Goal: Transaction & Acquisition: Purchase product/service

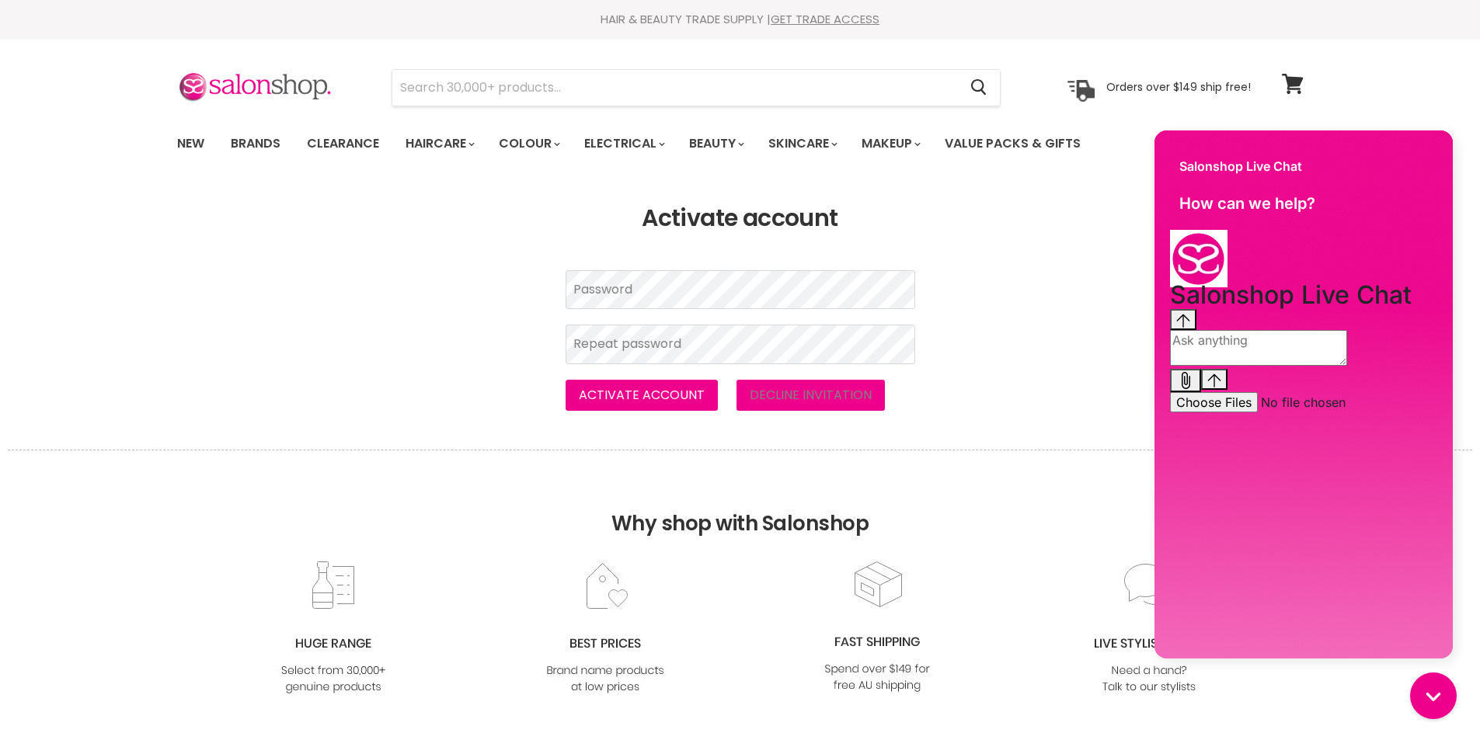
click at [554, 290] on article "Password Repeat password Activate account Decline invitation" at bounding box center [740, 340] width 388 height 141
click at [645, 397] on button "Activate account" at bounding box center [641, 395] width 152 height 31
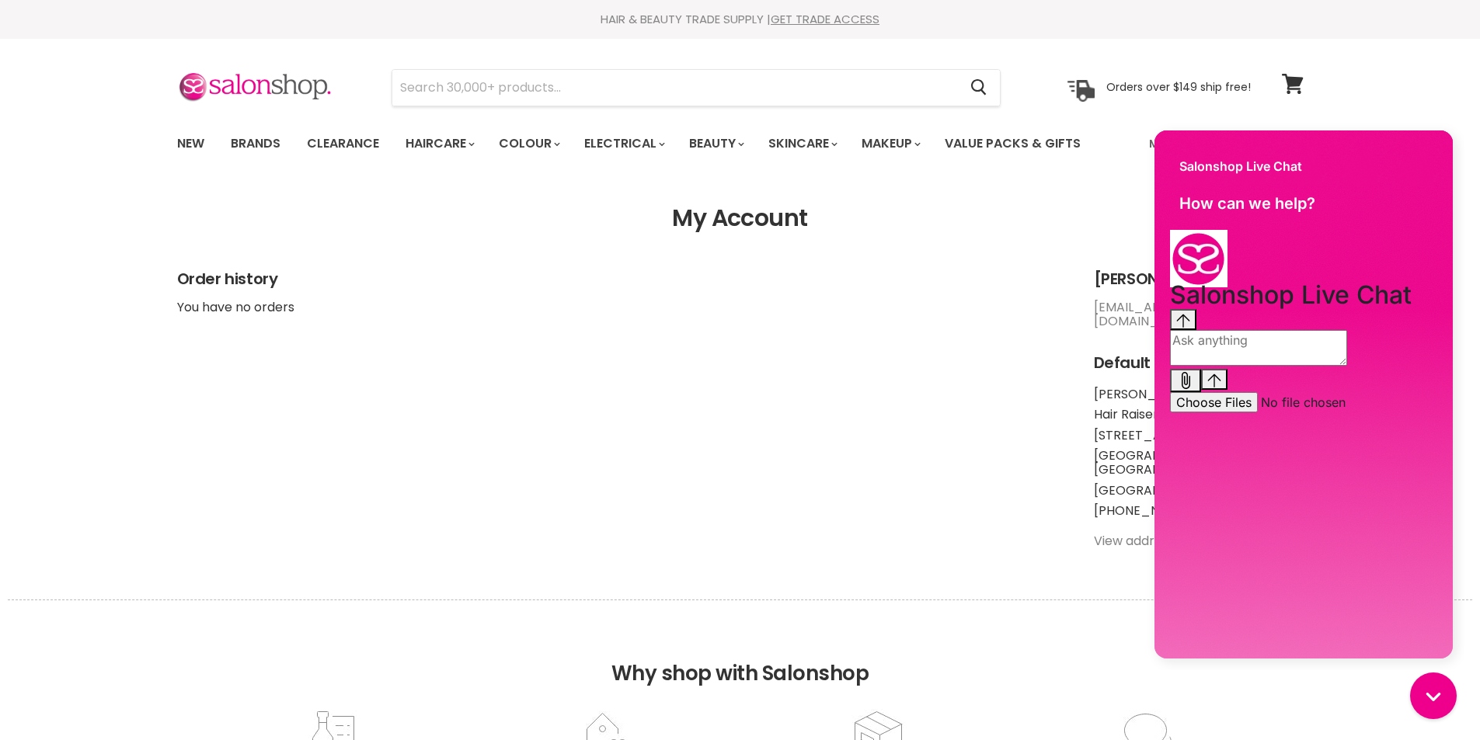
click at [977, 270] on h2 "Order history" at bounding box center [619, 279] width 885 height 18
click at [273, 145] on link "Brands" at bounding box center [255, 143] width 73 height 33
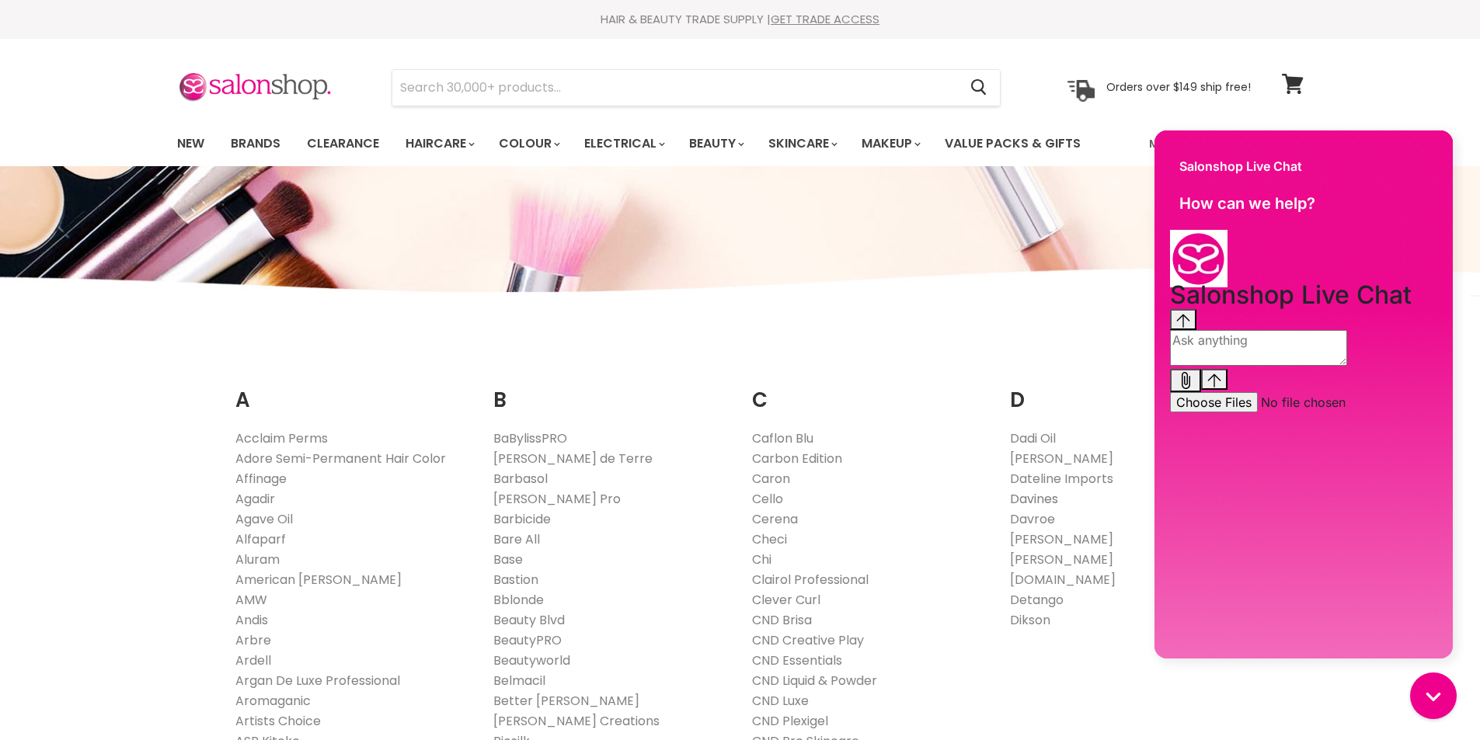
click at [1021, 499] on link "Davines" at bounding box center [1034, 499] width 48 height 18
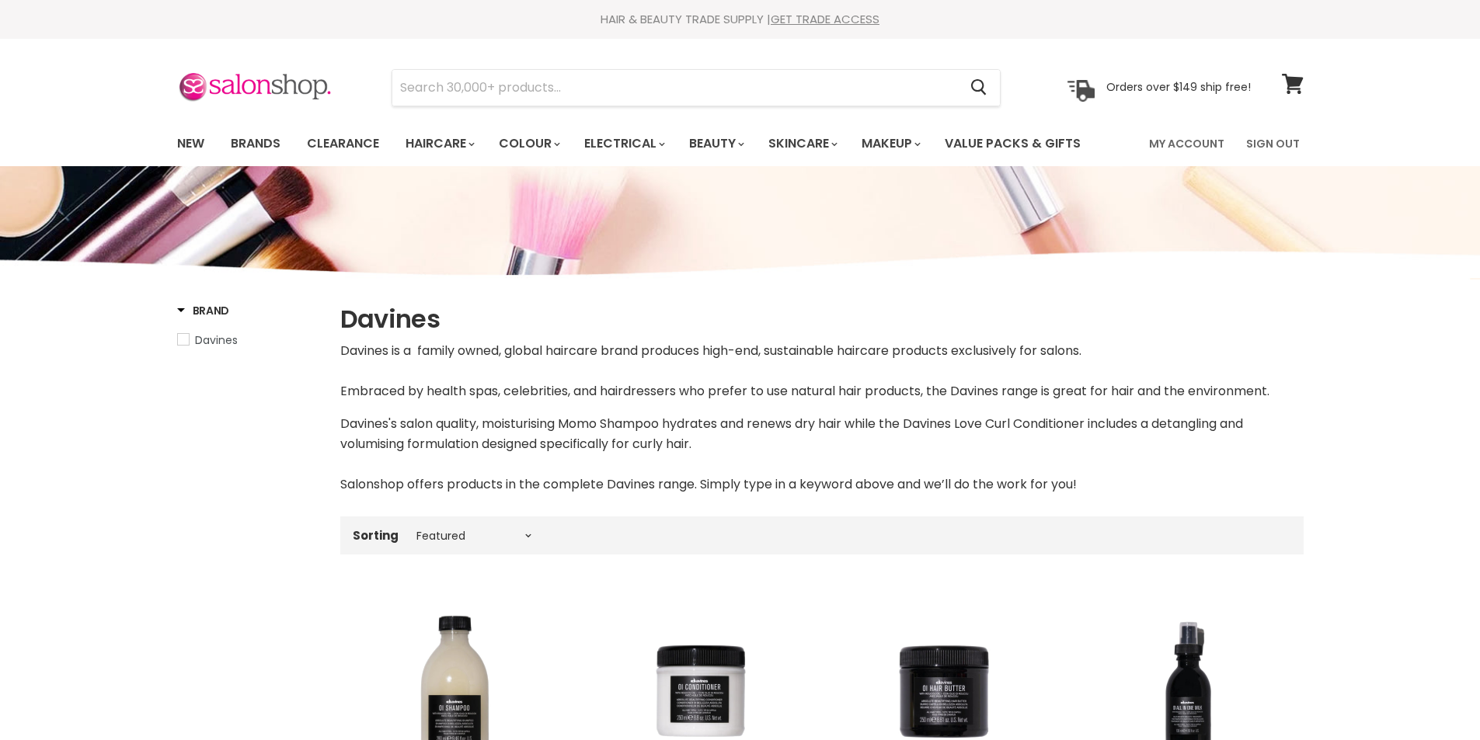
select select "manual"
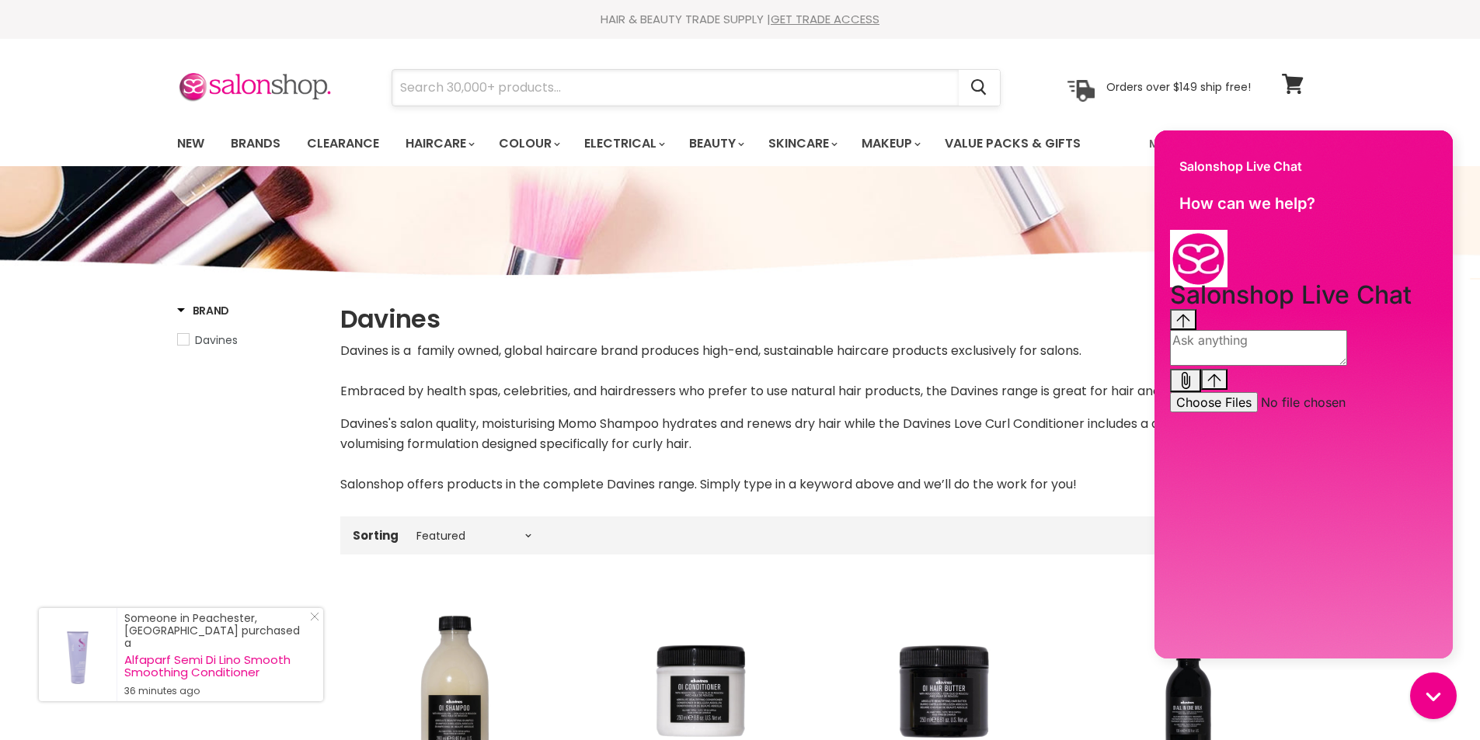
click at [450, 86] on input "Search" at bounding box center [675, 88] width 566 height 36
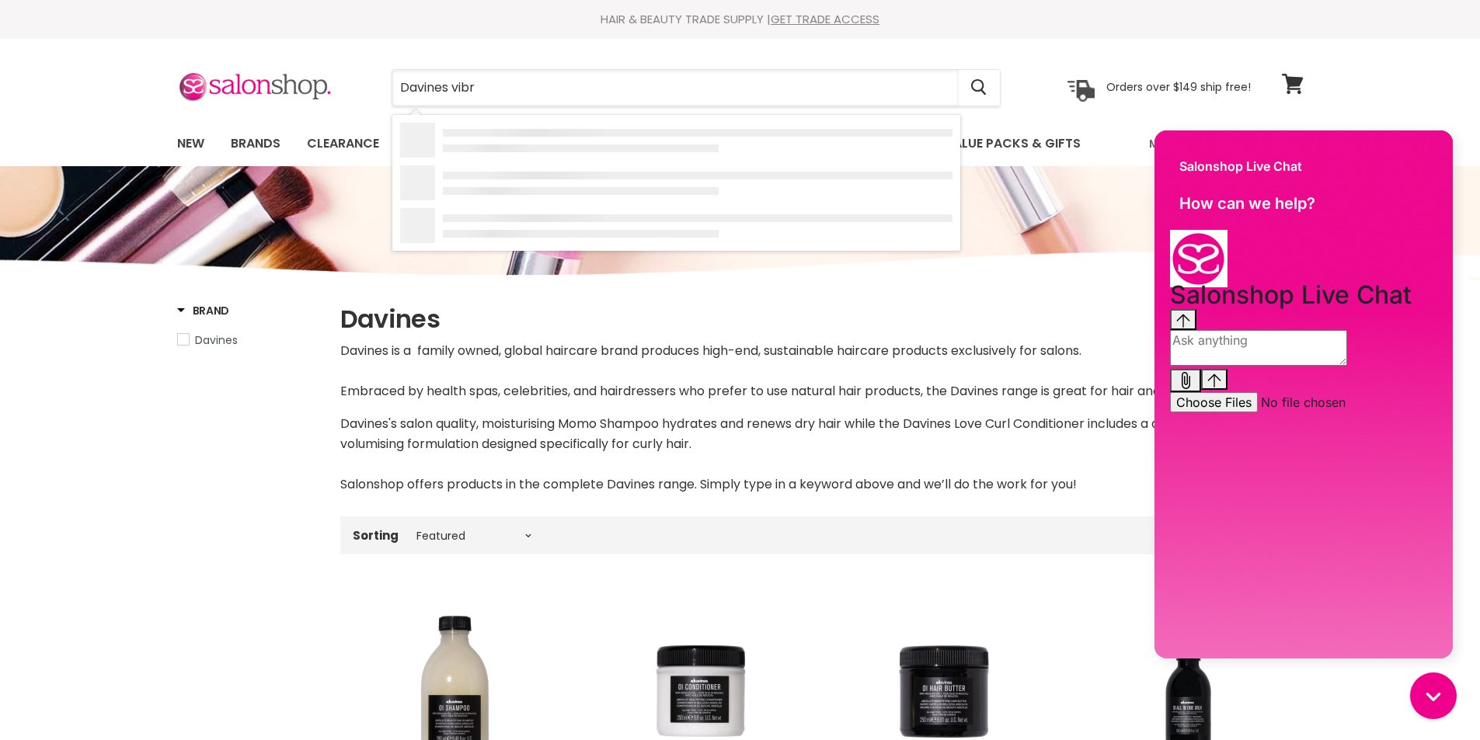
type input "Davines vibra"
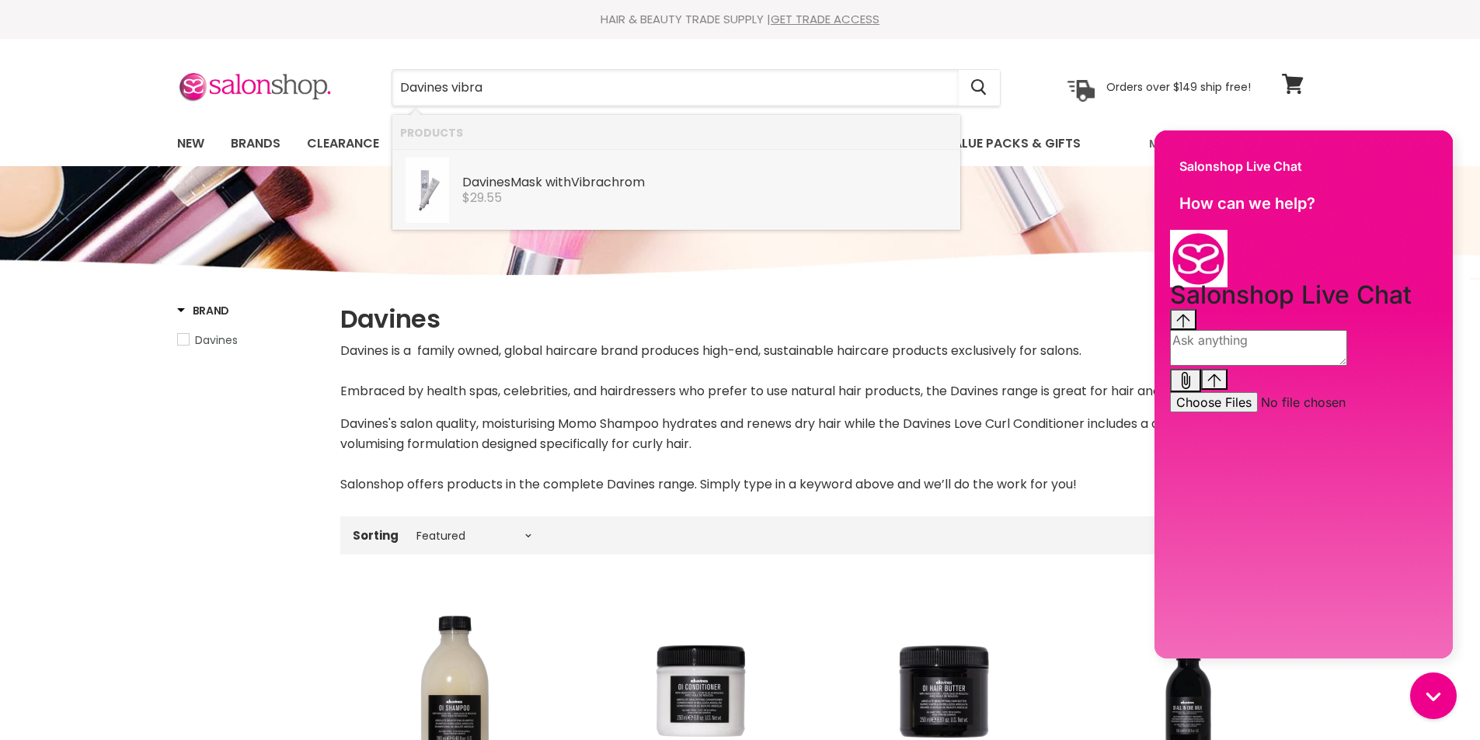
click at [528, 183] on div "Davines Mask with Vibra chrom" at bounding box center [707, 184] width 490 height 16
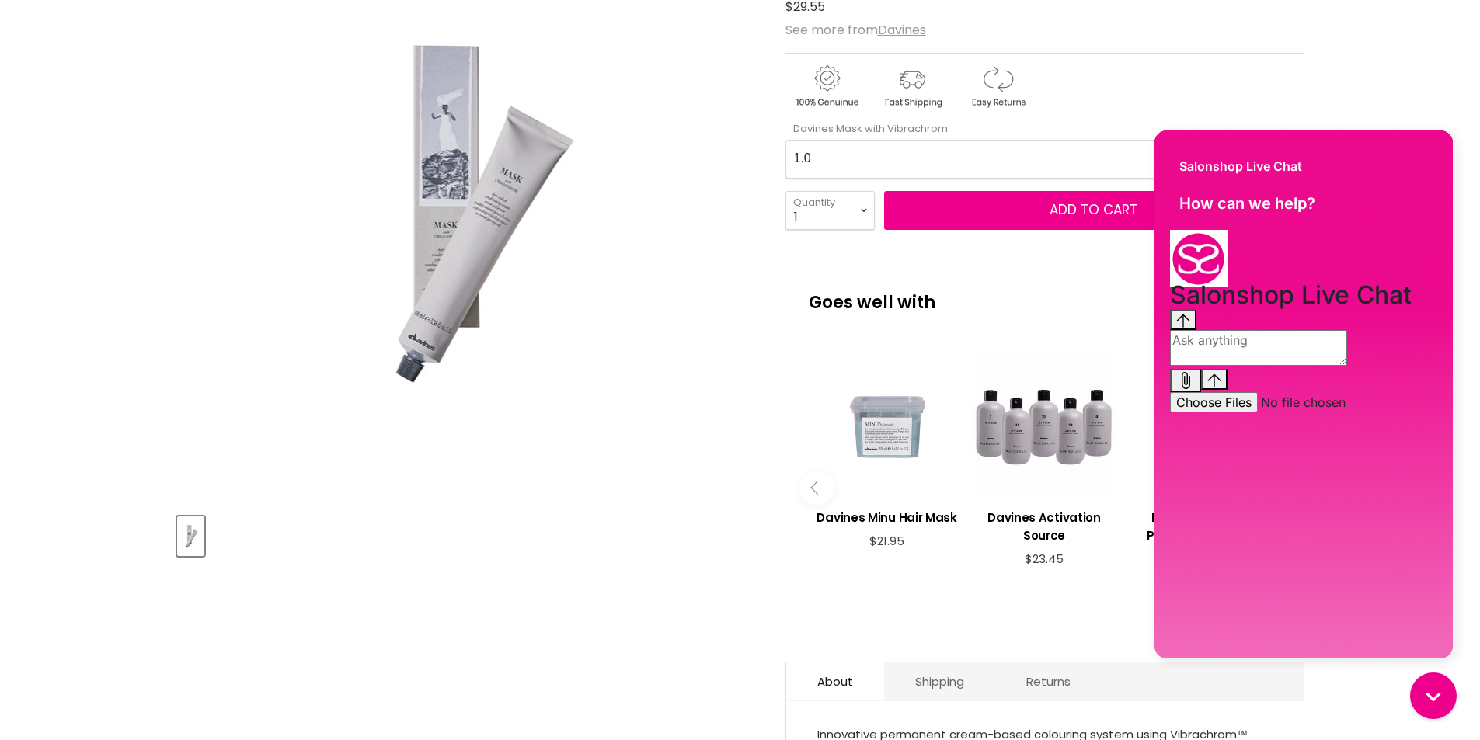
scroll to position [155, 0]
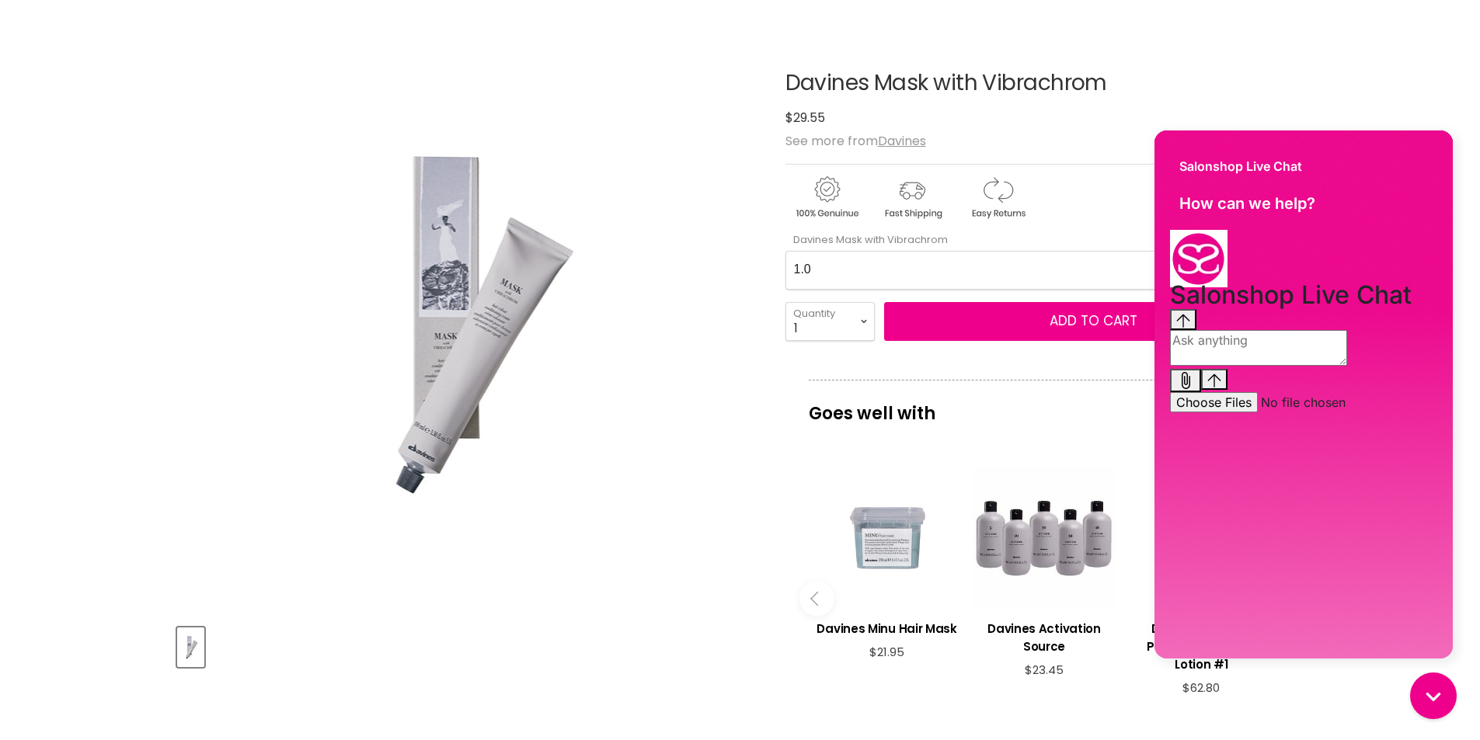
click at [1231, 78] on h1 "Davines Mask with Vibrachrom" at bounding box center [1044, 83] width 518 height 24
click at [882, 364] on div "Davines Mask with Vibrachrom No reviews $29.55 See more from [GEOGRAPHIC_DATA] …" at bounding box center [1044, 548] width 518 height 1030
click at [1374, 170] on div "Salonshop Live Chat" at bounding box center [1303, 158] width 298 height 56
click at [840, 259] on div "Davines Mask with Vibrachrom No reviews $29.55 See more from [GEOGRAPHIC_DATA] …" at bounding box center [1044, 548] width 518 height 1030
drag, startPoint x: 1367, startPoint y: 182, endPoint x: 1148, endPoint y: 229, distance: 224.1
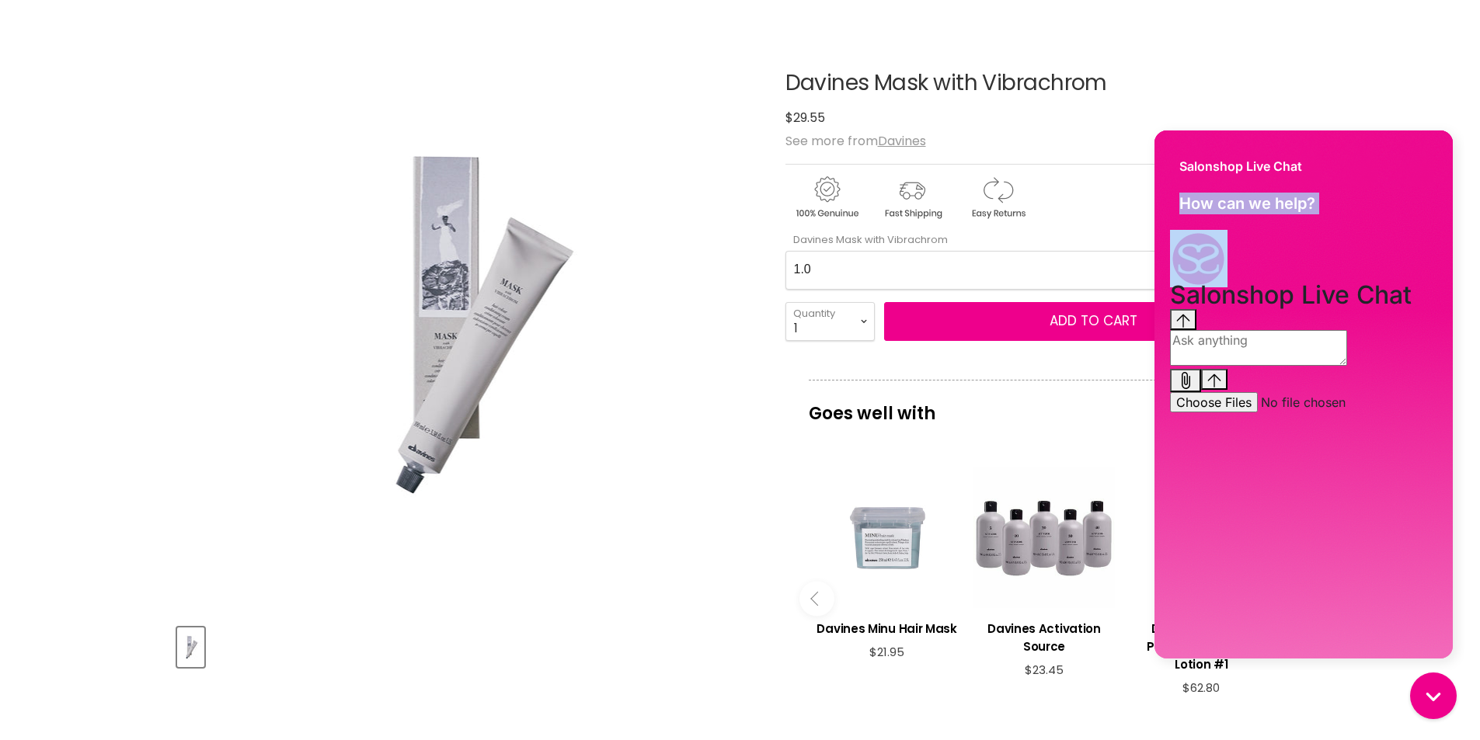
click at [1143, 240] on html "Salonshop Live Chat How can we help? Salonshop Live Chat History has been fetch…" at bounding box center [1304, 397] width 322 height 548
click at [1268, 156] on span "Salonshop Live Chat" at bounding box center [1240, 166] width 123 height 22
click at [1346, 366] on textarea "live chat message input" at bounding box center [1258, 348] width 177 height 36
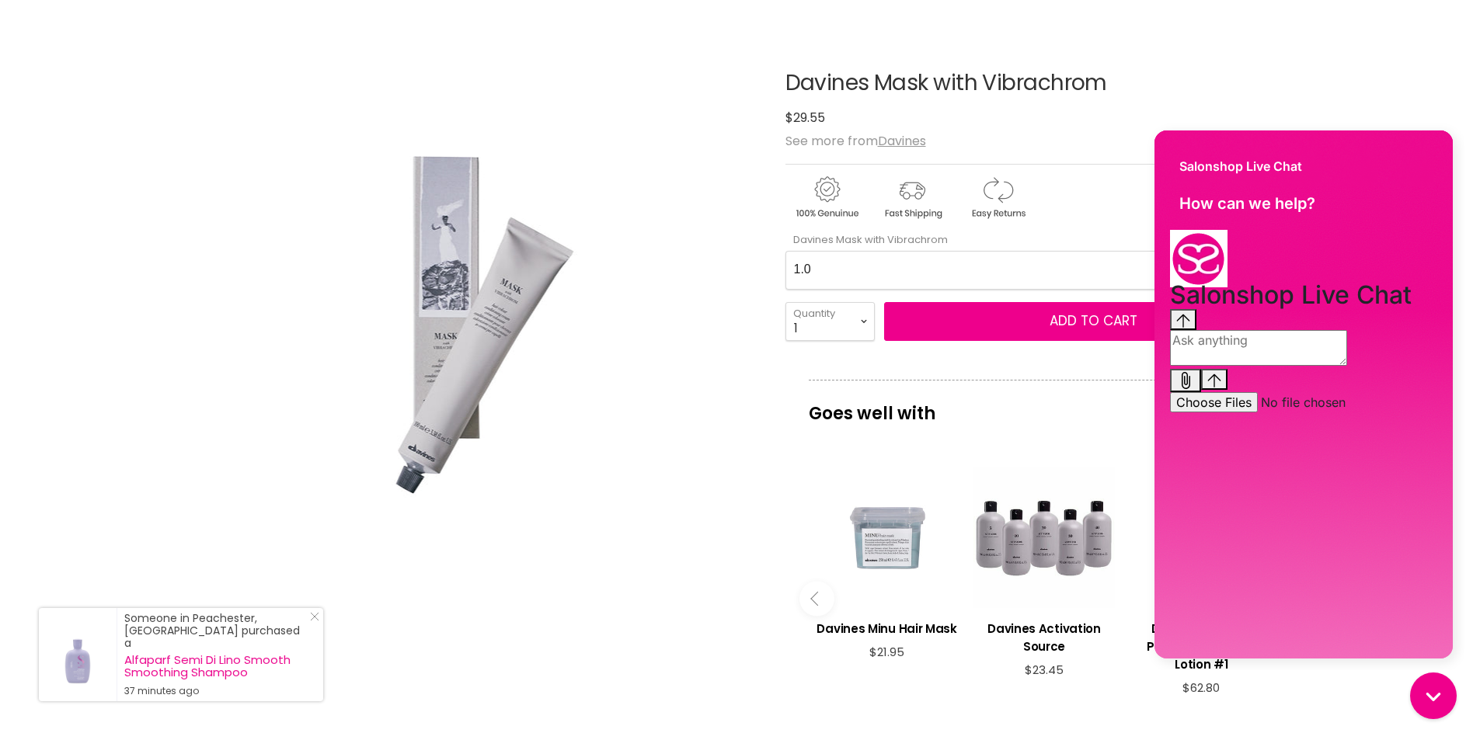
click at [1413, 158] on div "Salonshop Live Chat" at bounding box center [1303, 158] width 298 height 56
click at [315, 621] on icon "Close Icon" at bounding box center [314, 616] width 9 height 9
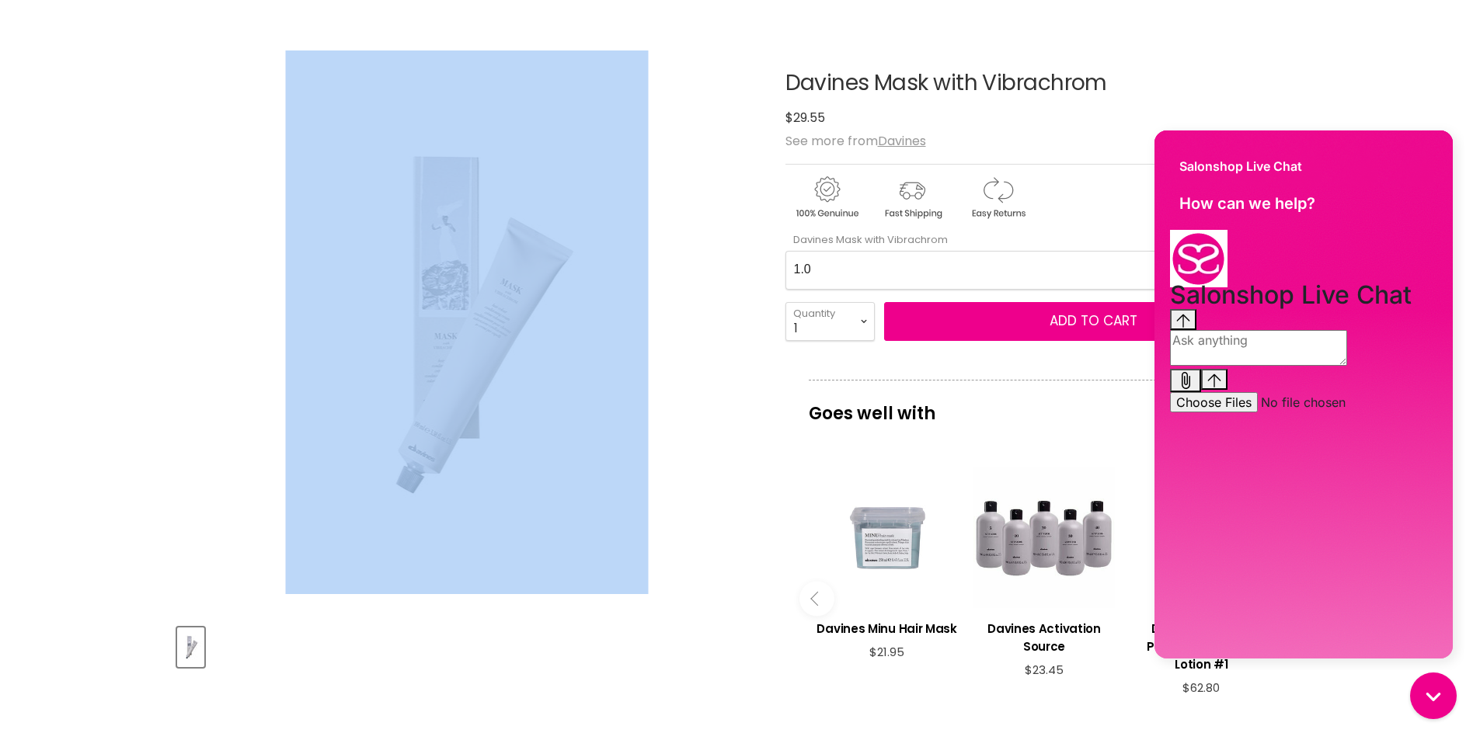
drag, startPoint x: 684, startPoint y: 372, endPoint x: 490, endPoint y: 353, distance: 194.4
click at [490, 353] on div "Click or scroll to zoom Tap or pinch to zoom" at bounding box center [467, 323] width 580 height 580
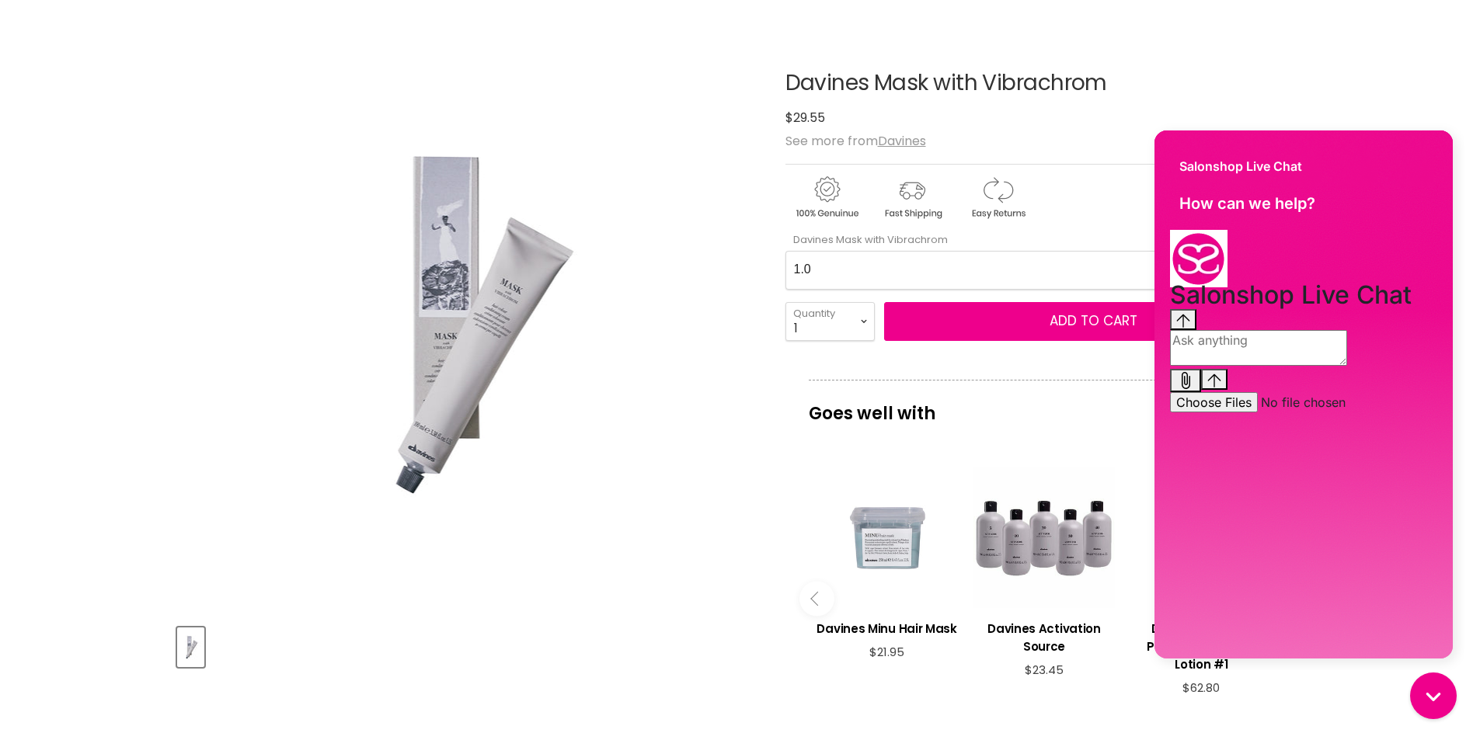
click at [693, 389] on div "Click or scroll to zoom Tap or pinch to zoom" at bounding box center [467, 323] width 580 height 580
click at [867, 272] on Vibrachrom-0-0 "1.0 2.0 2.11 2.21 3.0 33.0 3.51 3.56 4 4.0 44.0 4.06 4.1 4.14 4.18 4.22 4.35 4.…" at bounding box center [1044, 270] width 518 height 39
select Vibrachrom-0-0 "88.1"
click at [785, 251] on Vibrachrom-0-0 "1.0 2.0 2.11 2.21 3.0 33.0 3.51 3.56 4 4.0 44.0 4.06 4.1 4.14 4.18 4.22 4.35 4.…" at bounding box center [1044, 270] width 518 height 39
click at [865, 321] on select "1 2 3 4 5 6 7 8 9 10+" at bounding box center [829, 321] width 89 height 39
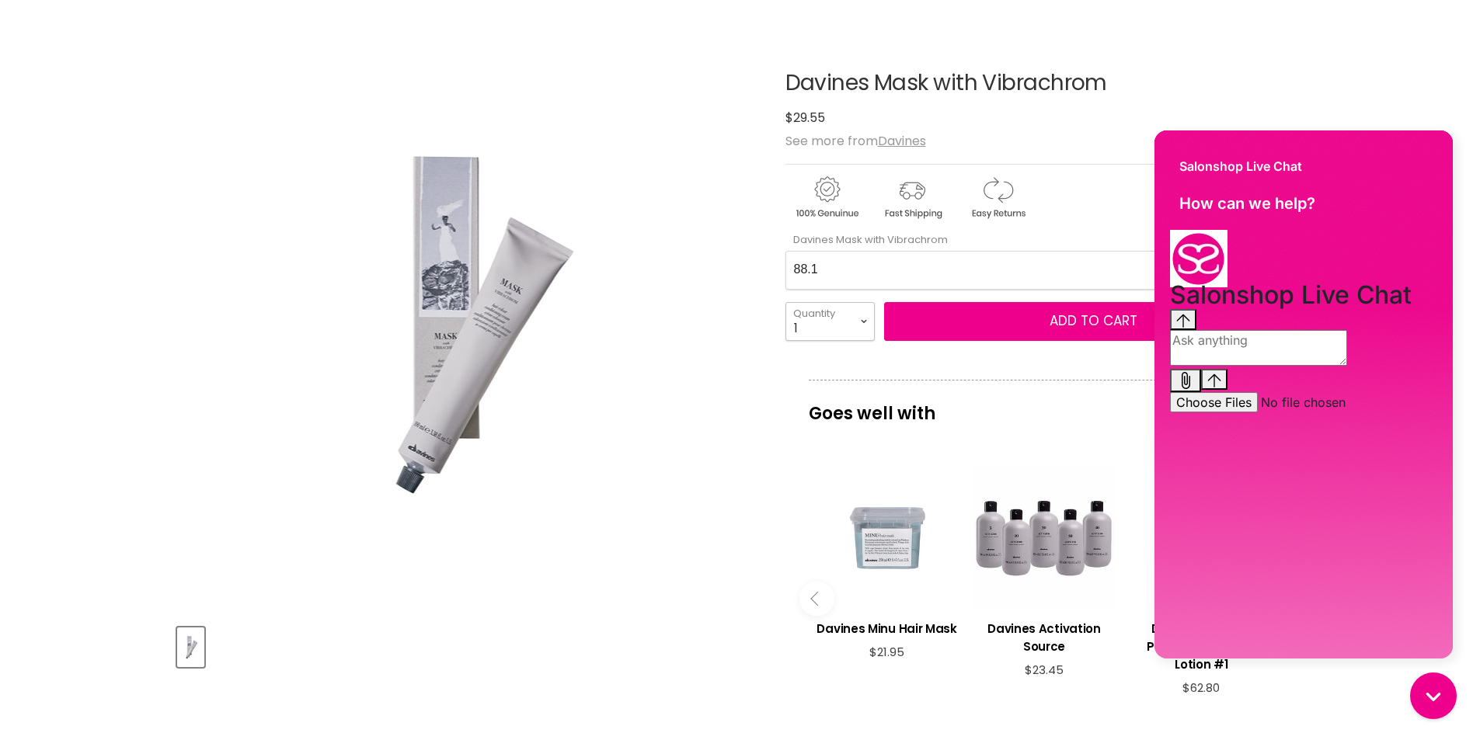
select select "2"
click at [785, 302] on select "1 2 3 4 5 6 7 8 9 10+" at bounding box center [829, 321] width 89 height 39
type input "2"
click at [1044, 322] on button "Add to cart" at bounding box center [1093, 321] width 419 height 39
click at [1090, 315] on span "Add to cart" at bounding box center [1093, 320] width 88 height 19
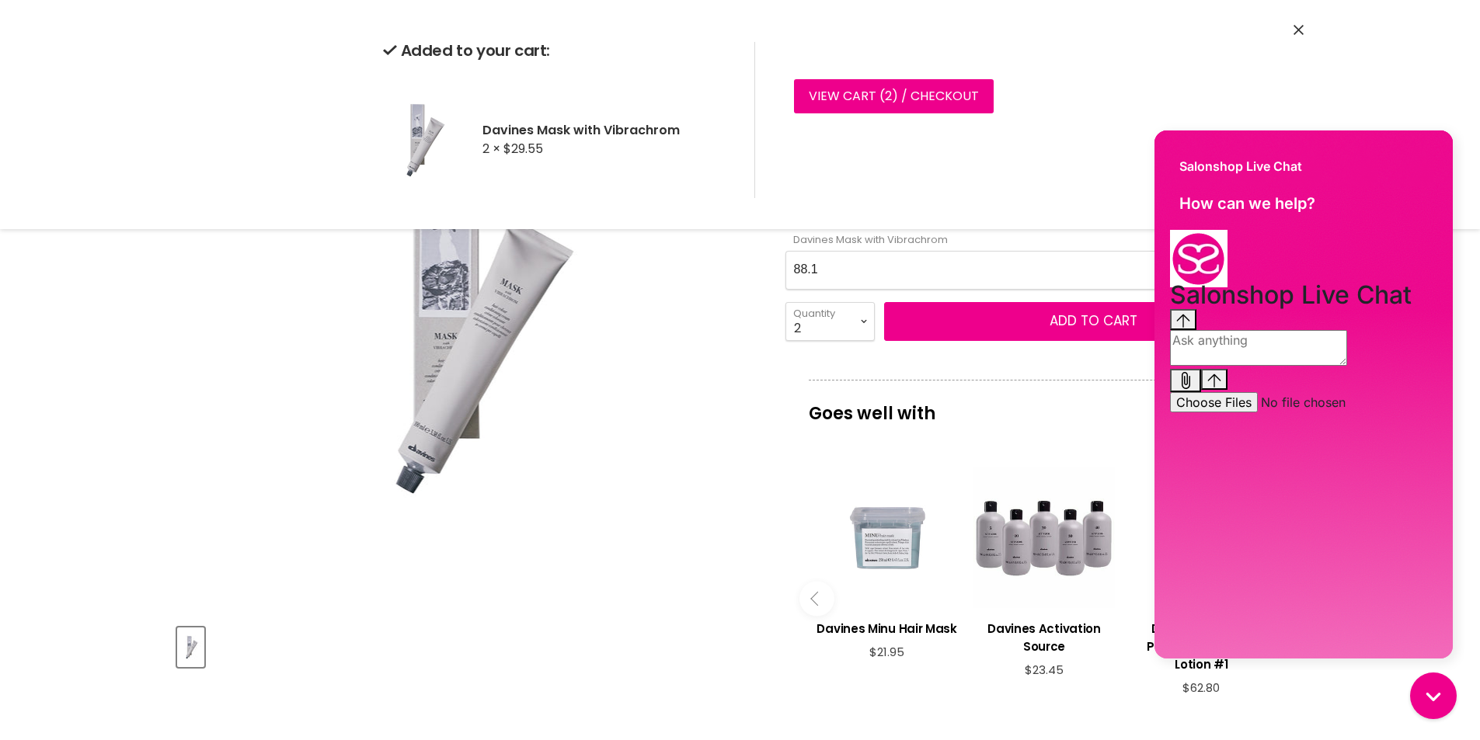
click at [823, 268] on Vibrachrom-0-0 "1.0 2.0 2.11 2.21 3.0 33.0 3.51 3.56 4 4.0 44.0 4.06 4.1 4.14 4.18 4.22 4.35 4.…" at bounding box center [1044, 270] width 518 height 39
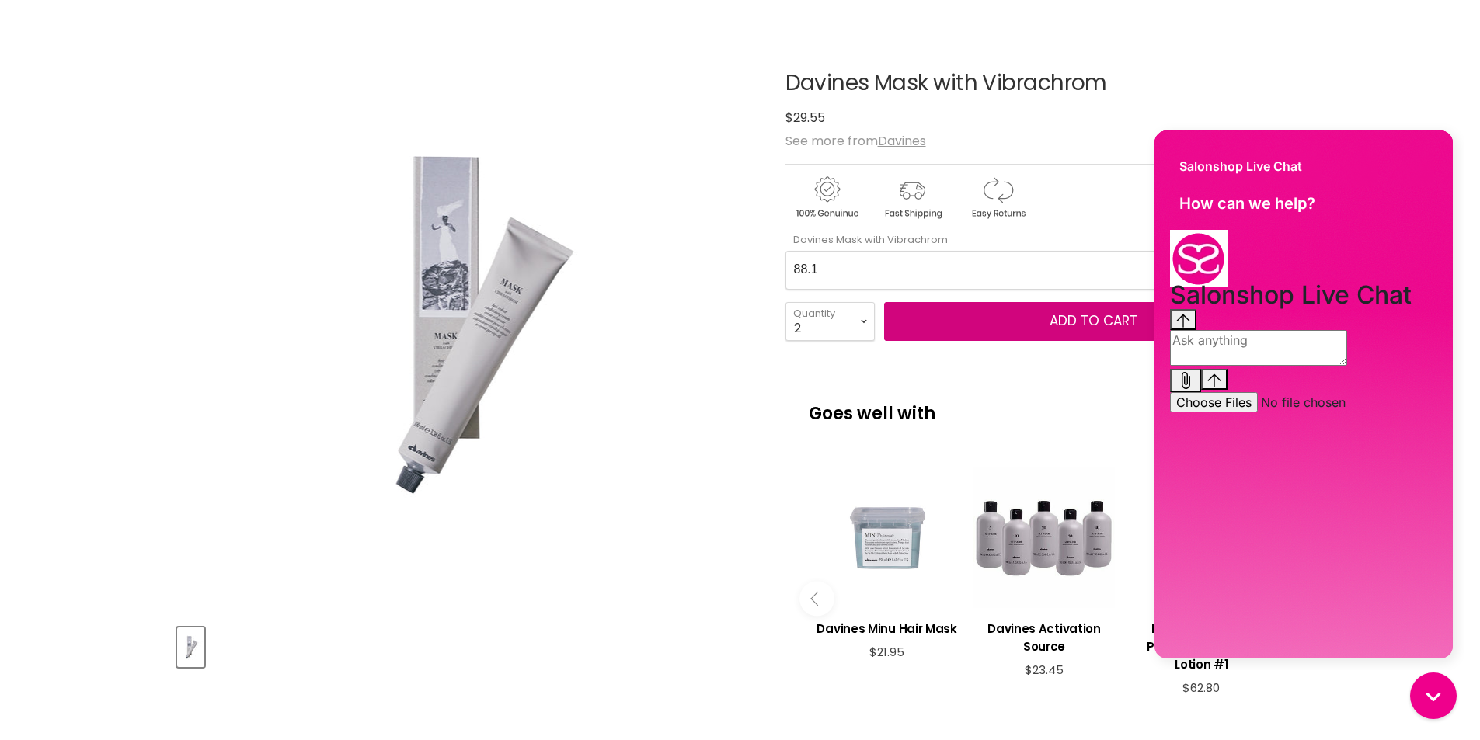
select Vibrachrom-0-0 "8.1"
click at [785, 251] on Vibrachrom-0-0 "1.0 2.0 2.11 2.21 3.0 33.0 3.51 3.56 4 4.0 44.0 4.06 4.1 4.14 4.18 4.22 4.35 4.…" at bounding box center [1044, 270] width 518 height 39
click at [1050, 318] on span "Add to cart" at bounding box center [1093, 320] width 88 height 19
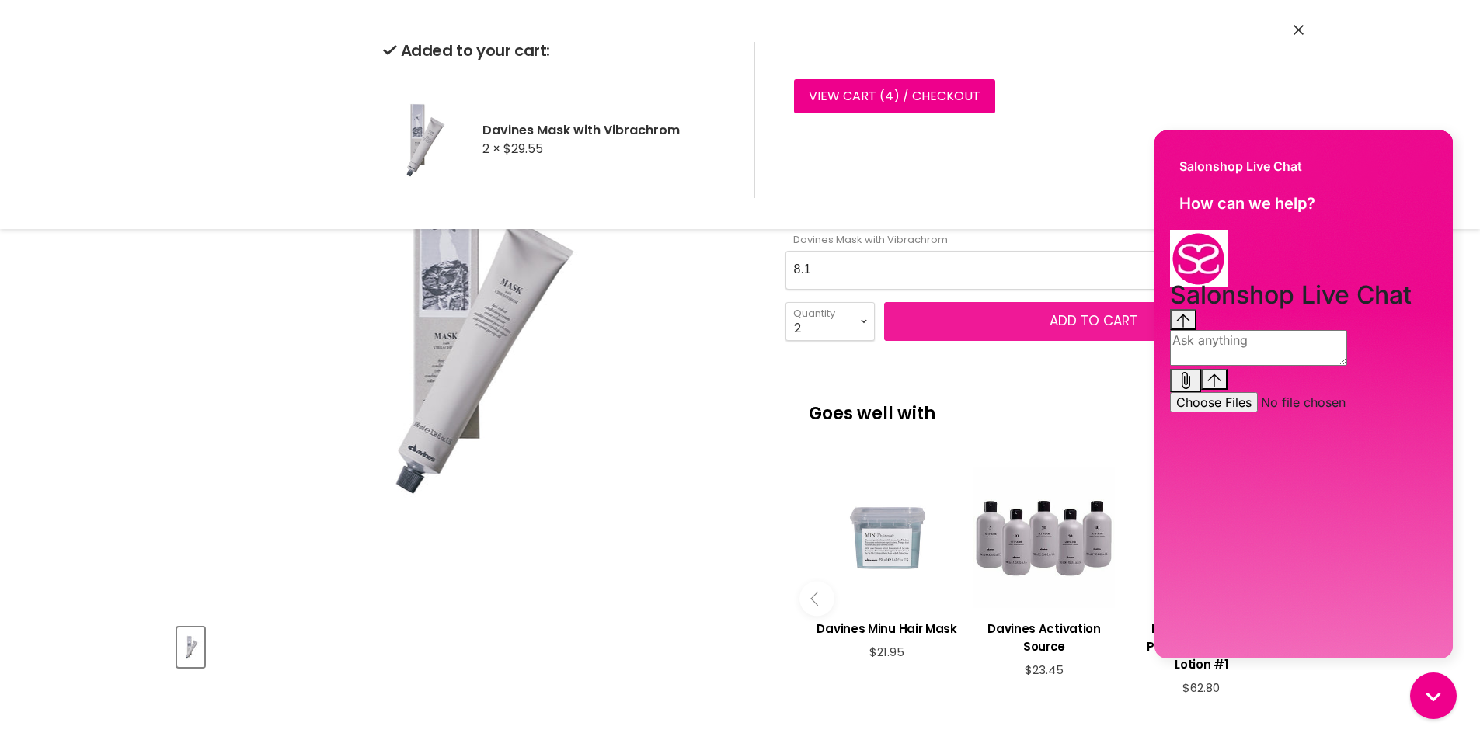
click at [973, 329] on button "Add to cart" at bounding box center [1093, 321] width 419 height 39
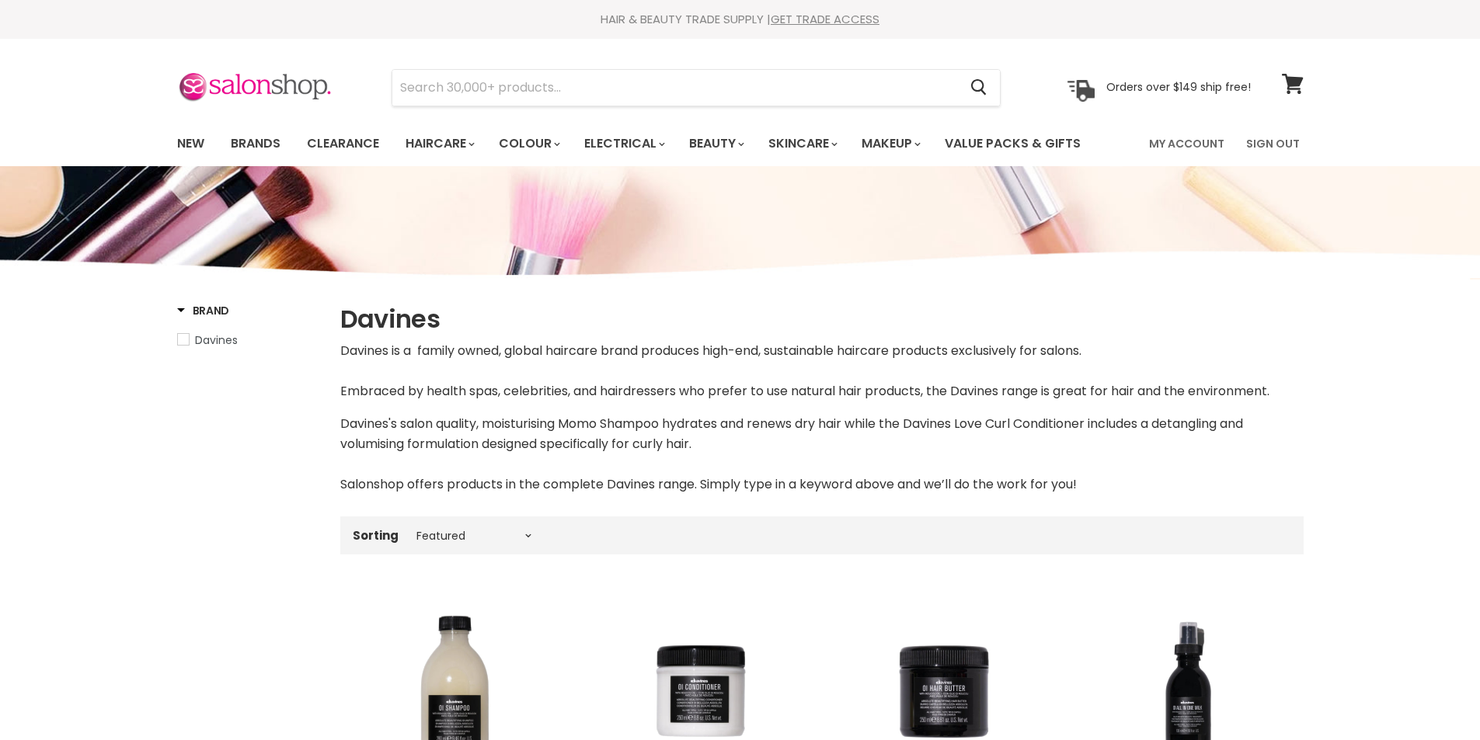
select select "manual"
